Goal: Transaction & Acquisition: Purchase product/service

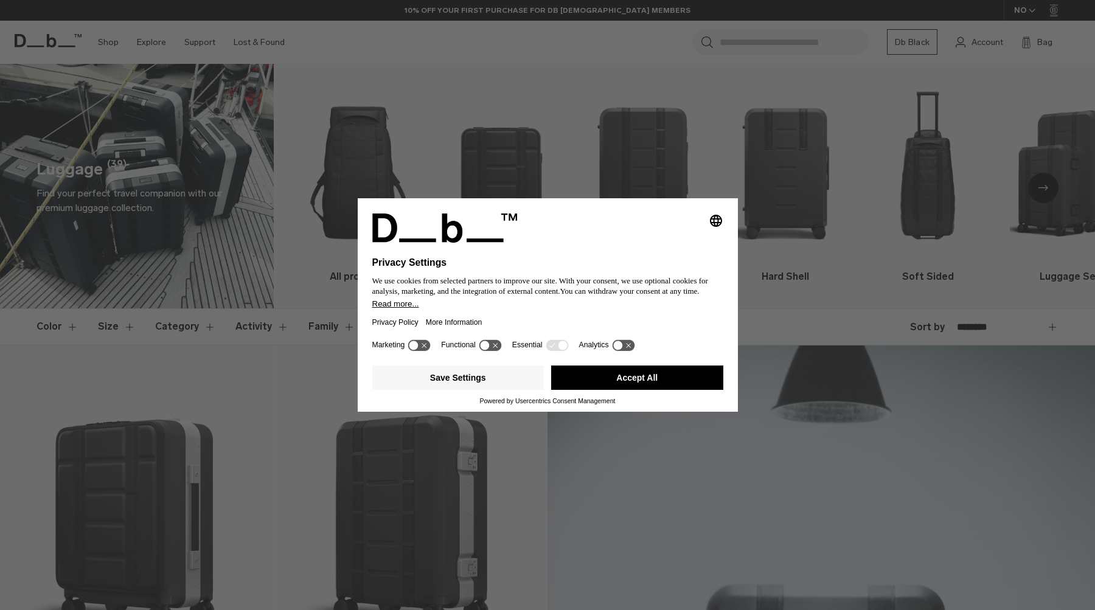
click at [627, 388] on button "Accept All" at bounding box center [637, 378] width 172 height 24
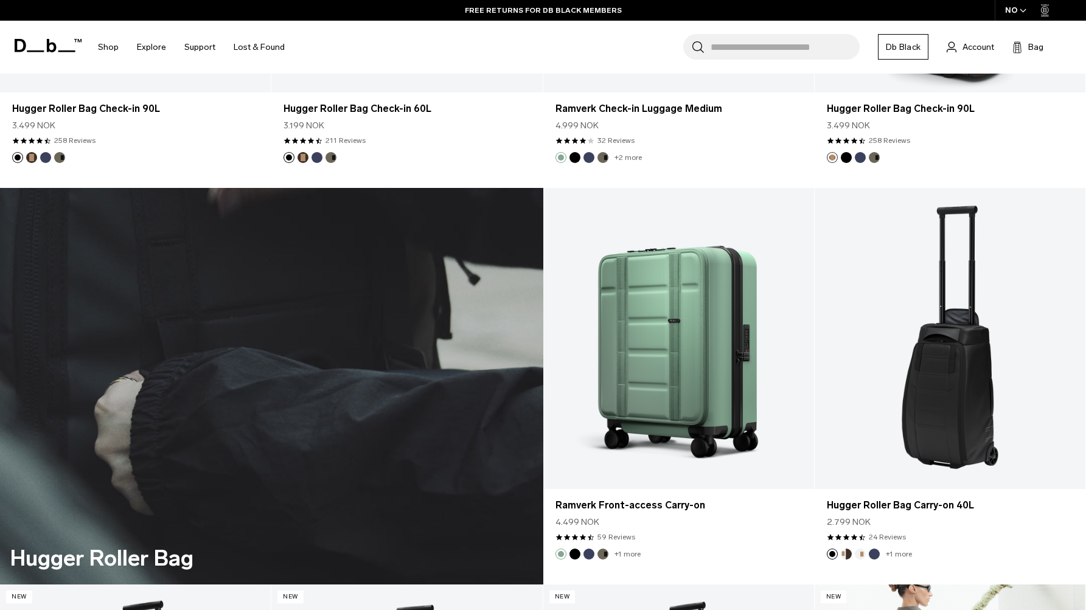
scroll to position [4238, 0]
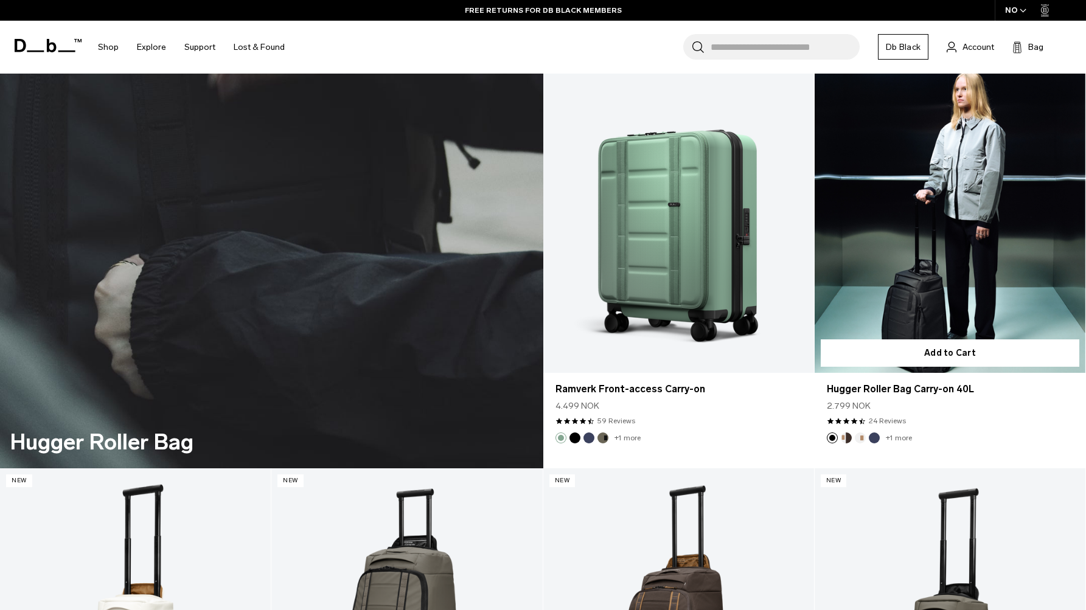
click at [938, 282] on link "Hugger Roller Bag Carry-on 40L" at bounding box center [950, 222] width 271 height 301
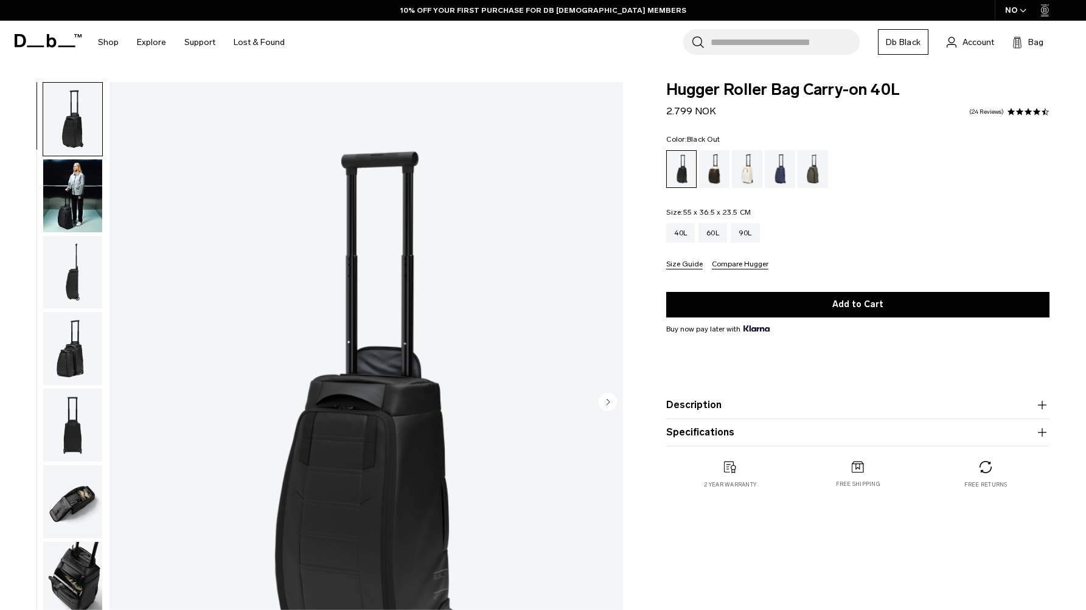
scroll to position [14, 0]
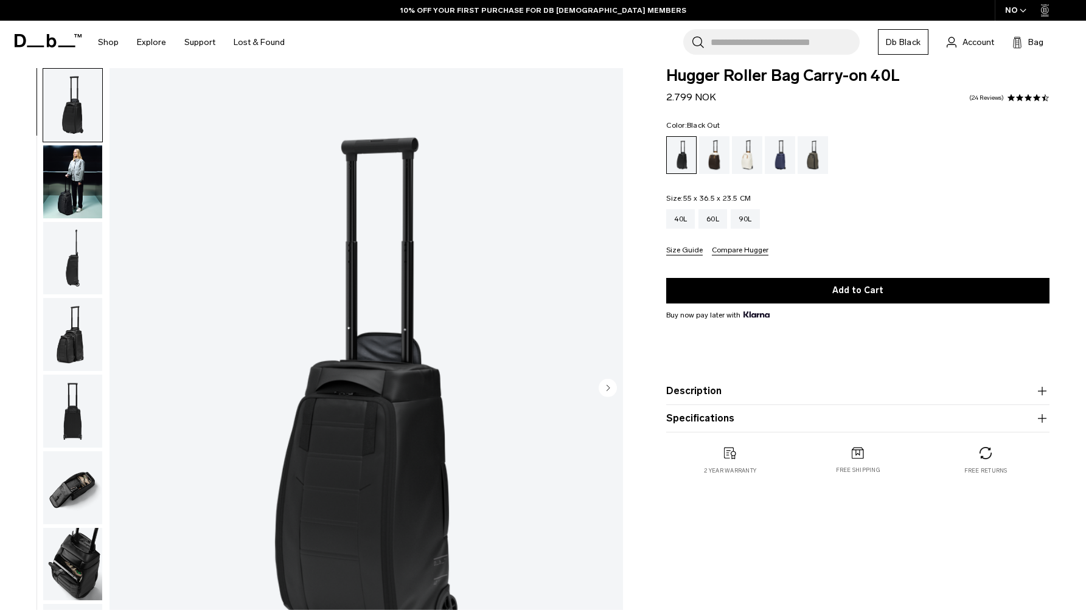
click at [694, 387] on button "Description" at bounding box center [857, 391] width 383 height 15
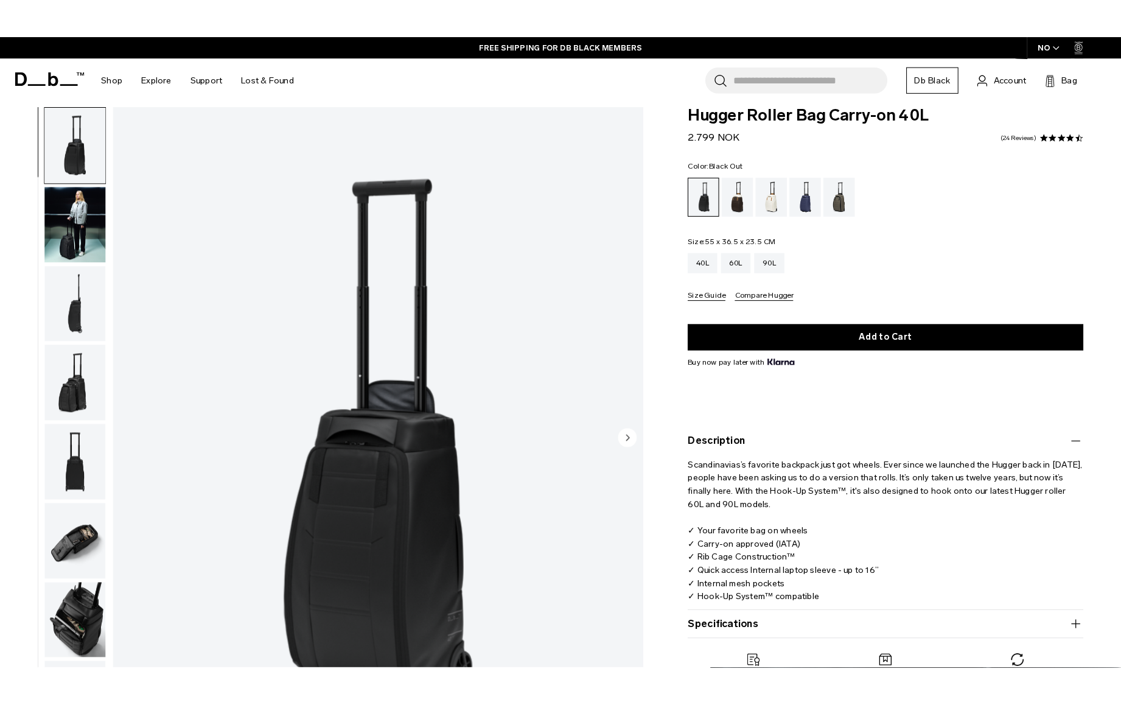
scroll to position [47, 0]
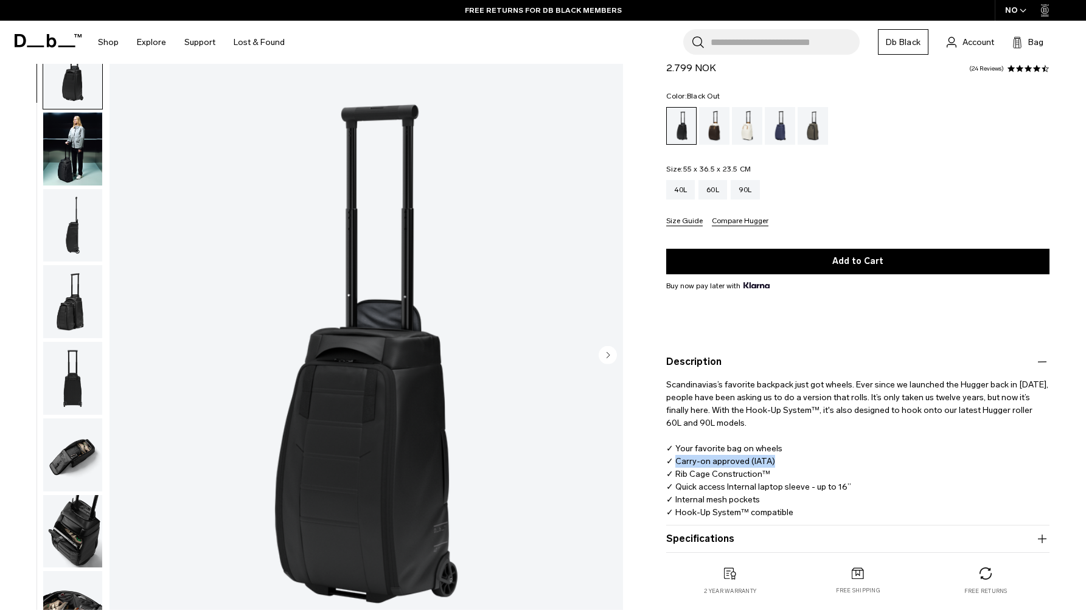
drag, startPoint x: 774, startPoint y: 460, endPoint x: 677, endPoint y: 464, distance: 97.5
click at [677, 464] on p "Scandinavias’s favorite backpack just got wheels. Ever since we launched the Hu…" at bounding box center [857, 444] width 383 height 150
copy p "Carry-on approved (IATA)"
click at [882, 465] on p "Scandinavias’s favorite backpack just got wheels. Ever since we launched the Hu…" at bounding box center [857, 444] width 383 height 150
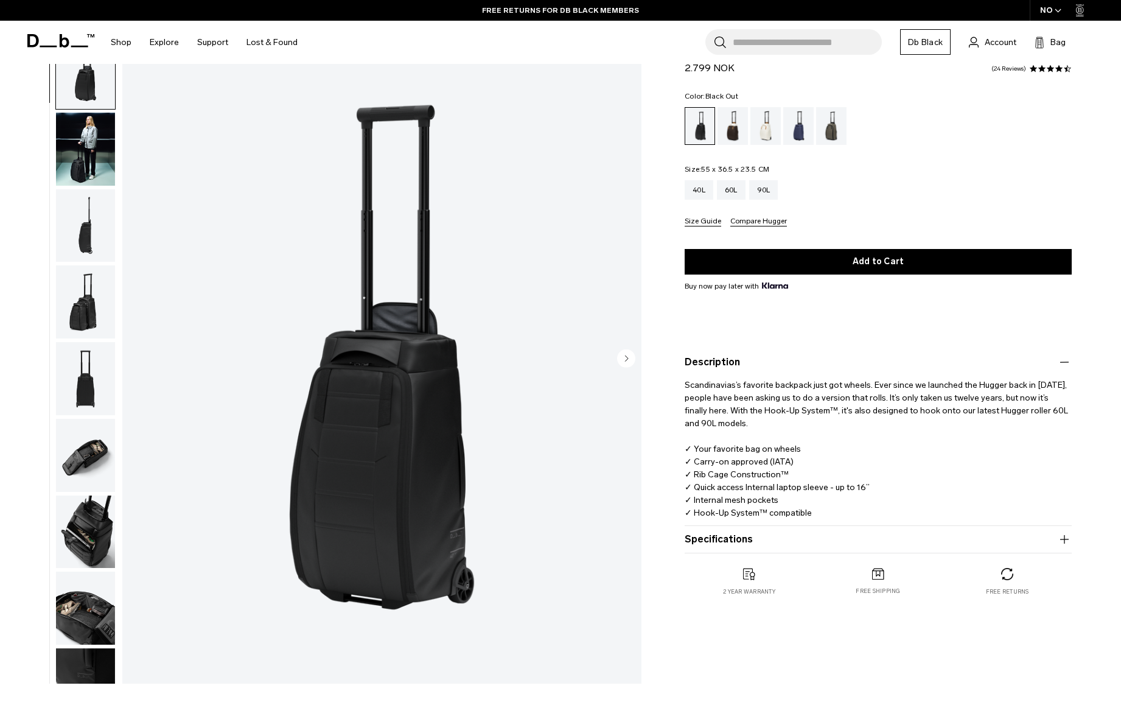
scroll to position [0, 0]
